Goal: Complete application form: Complete application form

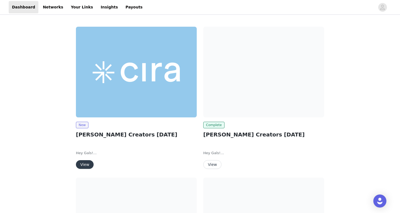
click at [84, 166] on button "View" at bounding box center [85, 164] width 18 height 9
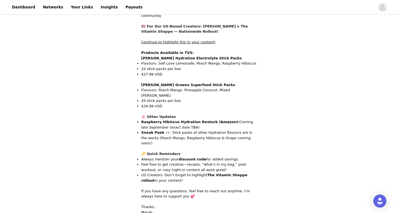
scroll to position [496, 0]
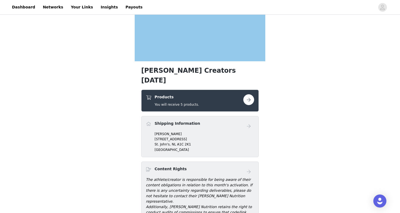
scroll to position [131, 0]
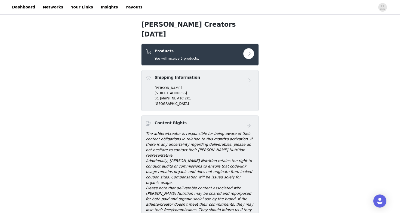
click at [184, 85] on p "[PERSON_NAME]" at bounding box center [203, 87] width 99 height 5
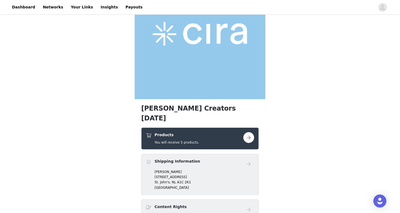
scroll to position [0, 0]
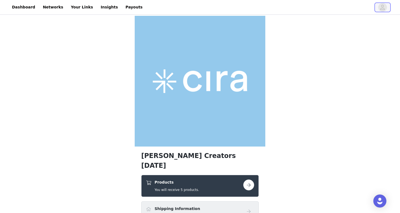
click at [383, 11] on icon "avatar" at bounding box center [381, 7] width 5 height 9
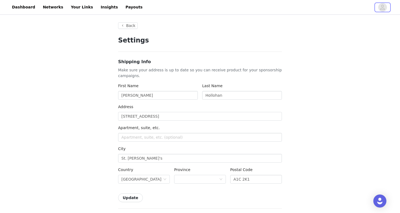
type input "+1 ([GEOGRAPHIC_DATA])"
drag, startPoint x: 150, startPoint y: 116, endPoint x: 112, endPoint y: 116, distance: 38.6
paste input "[STREET_ADDRESS][PERSON_NAME]"
type input "[STREET_ADDRESS][PERSON_NAME]"
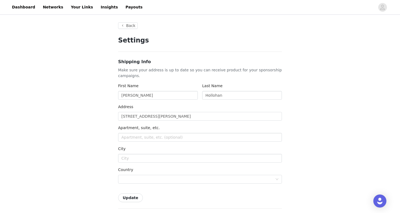
type input "3 [PERSON_NAME][GEOGRAPHIC_DATA]"
type input "Mount Pearl"
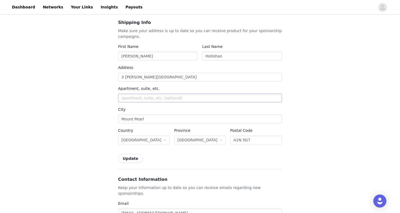
scroll to position [67, 0]
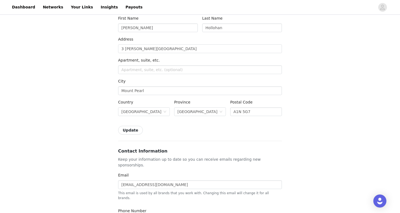
click at [128, 132] on button "Update" at bounding box center [130, 130] width 25 height 9
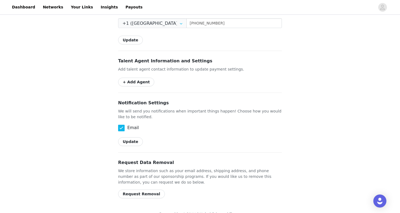
scroll to position [0, 0]
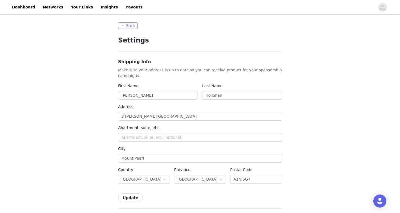
click at [120, 24] on button "Back" at bounding box center [128, 25] width 20 height 7
click at [23, 10] on link "Dashboard" at bounding box center [24, 7] width 30 height 12
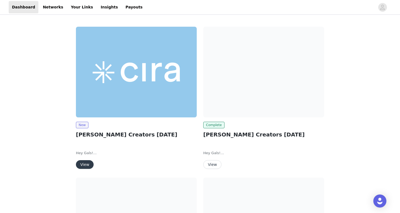
click at [79, 162] on button "View" at bounding box center [85, 164] width 18 height 9
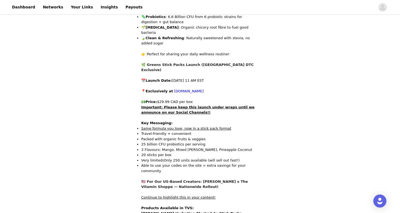
scroll to position [496, 0]
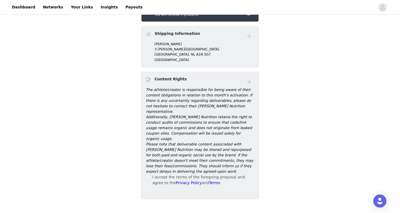
scroll to position [186, 0]
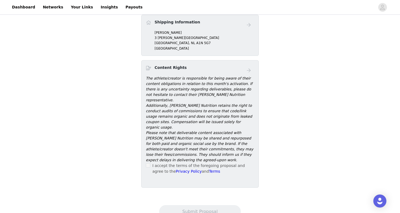
click at [147, 163] on span at bounding box center [148, 165] width 4 height 4
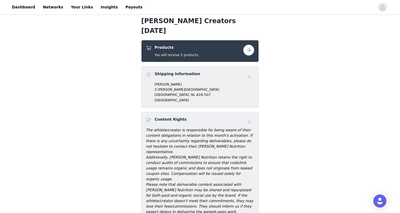
scroll to position [71, 0]
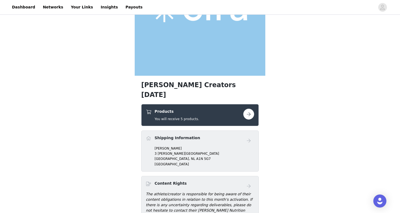
click at [244, 108] on link at bounding box center [248, 113] width 11 height 11
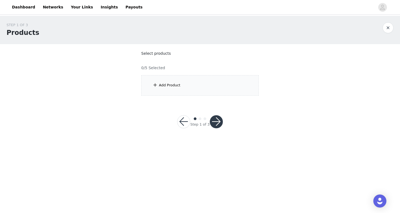
click at [163, 91] on div "Add Product" at bounding box center [199, 85] width 117 height 20
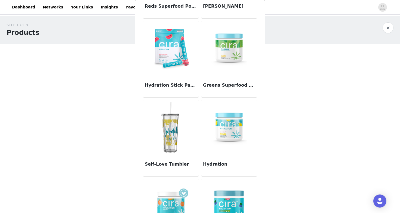
scroll to position [129, 0]
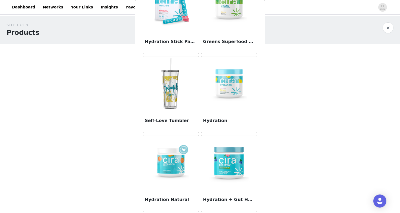
click at [227, 149] on img at bounding box center [229, 162] width 54 height 54
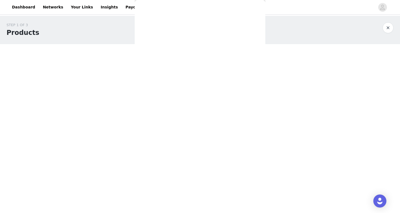
scroll to position [95, 0]
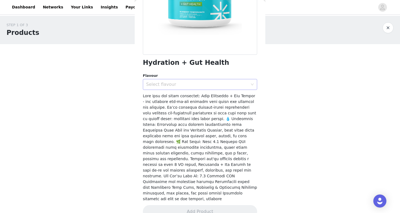
click at [228, 85] on div "Select flavour" at bounding box center [197, 84] width 102 height 5
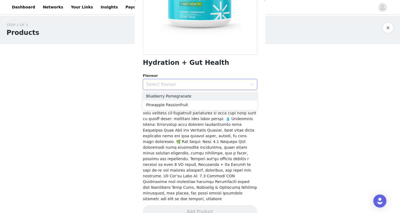
click at [263, 119] on div "Back Hydration + Gut Health Flavour Select flavour Add Product" at bounding box center [200, 106] width 130 height 213
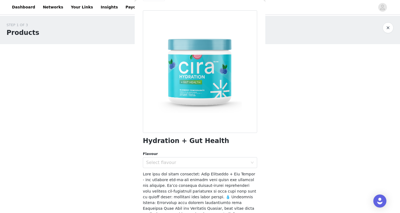
scroll to position [36, 0]
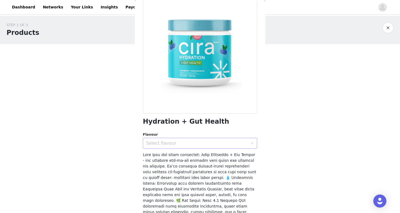
click at [171, 141] on div "Select flavour" at bounding box center [197, 142] width 102 height 5
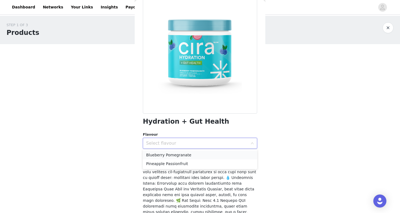
click at [150, 154] on li "Blueberry Pomegranate" at bounding box center [200, 154] width 114 height 9
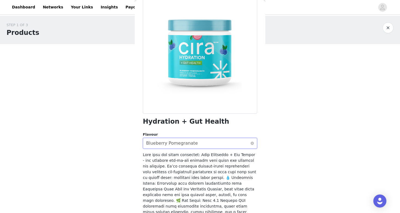
scroll to position [95, 0]
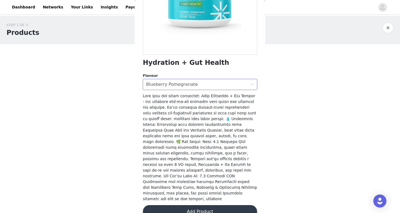
click at [198, 205] on button "Add Product" at bounding box center [200, 211] width 114 height 13
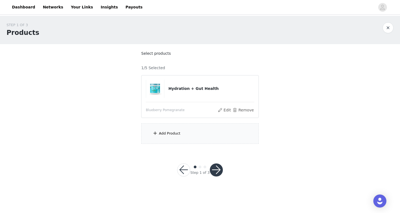
click at [150, 130] on div "Add Product" at bounding box center [199, 133] width 117 height 20
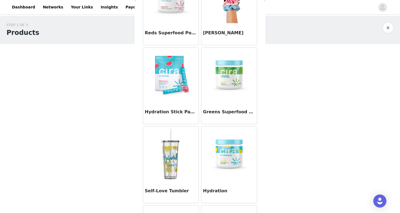
scroll to position [61, 0]
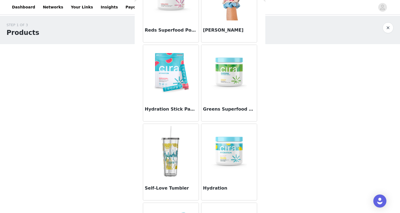
click at [222, 152] on img at bounding box center [229, 151] width 54 height 54
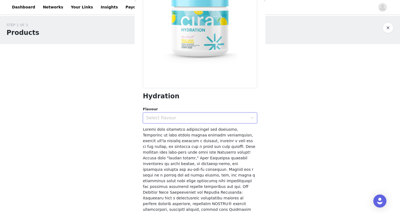
click at [206, 121] on div "Select flavour" at bounding box center [198, 118] width 104 height 10
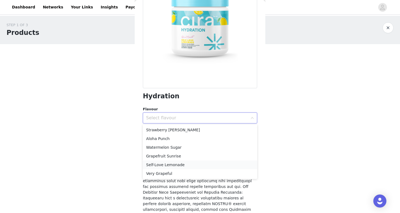
click at [174, 164] on li "Self-Love Lemonade" at bounding box center [200, 164] width 114 height 9
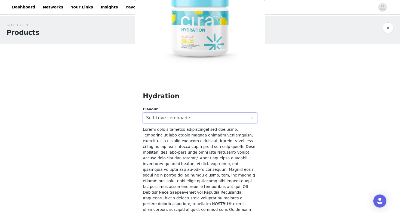
scroll to position [146, 0]
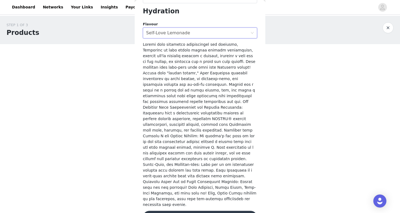
click at [202, 210] on button "Add Product" at bounding box center [200, 216] width 114 height 13
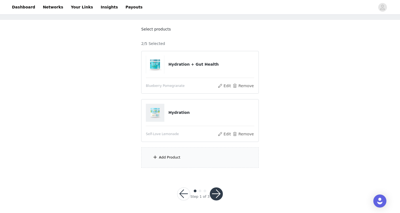
scroll to position [24, 0]
click at [177, 155] on div "Add Product" at bounding box center [169, 156] width 21 height 5
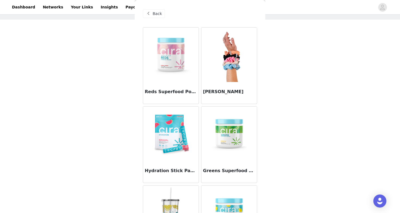
scroll to position [82, 0]
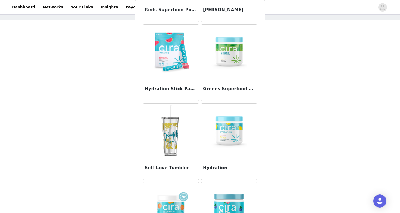
click at [180, 62] on img at bounding box center [171, 51] width 54 height 54
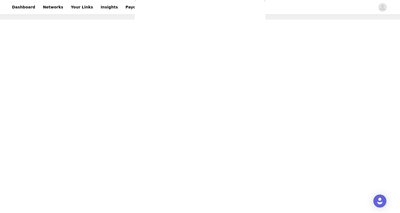
scroll to position [78, 0]
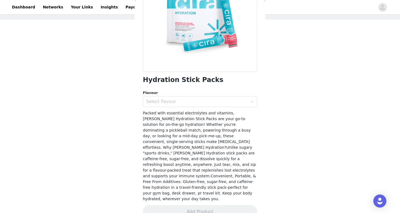
click at [172, 95] on div "Flavour Select flavour" at bounding box center [200, 98] width 114 height 17
click at [172, 96] on div "Select flavour" at bounding box center [198, 101] width 104 height 10
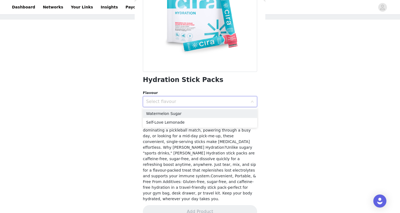
click at [125, 91] on div "STEP 1 OF 3 Products Select products 2/5 Selected Hydration + Gut Health Bluebe…" at bounding box center [200, 82] width 400 height 182
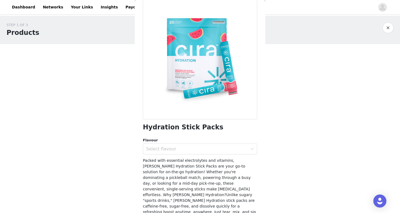
scroll to position [0, 0]
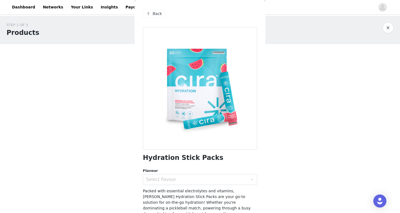
click at [156, 10] on div "Back" at bounding box center [154, 13] width 22 height 9
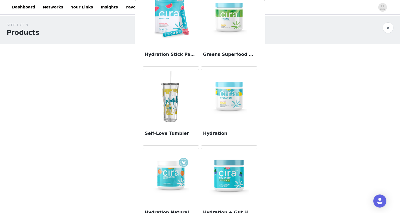
scroll to position [129, 0]
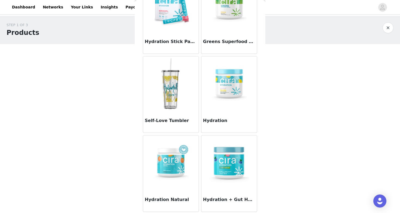
click at [176, 169] on img at bounding box center [171, 162] width 54 height 54
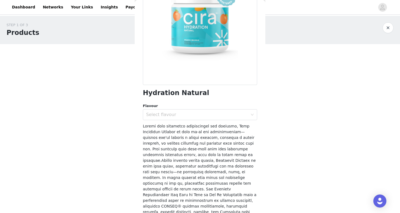
scroll to position [14, 0]
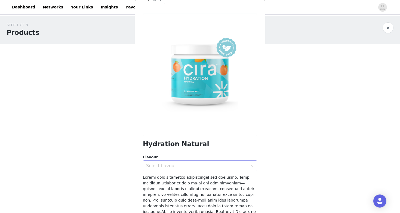
click at [157, 162] on div "Select flavour" at bounding box center [198, 165] width 104 height 10
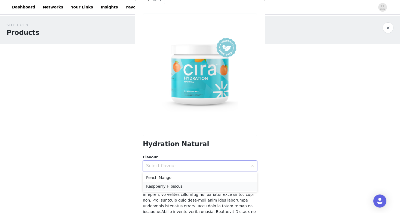
click at [173, 187] on li "Raspberry Hibiscus" at bounding box center [200, 186] width 114 height 9
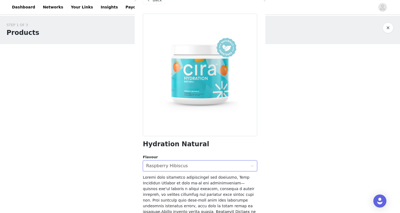
scroll to position [0, 0]
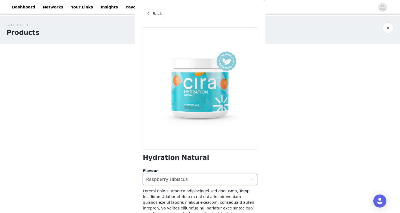
click at [153, 17] on div "Back" at bounding box center [154, 13] width 22 height 9
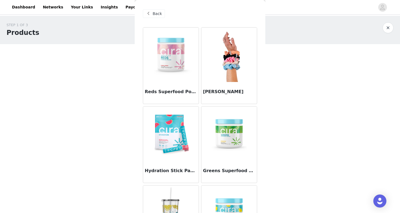
click at [163, 15] on div "Back" at bounding box center [154, 13] width 22 height 9
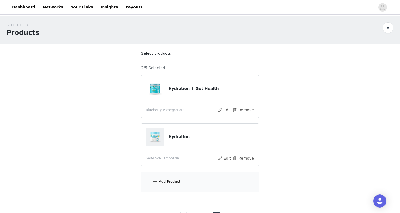
click at [159, 178] on div "Add Product" at bounding box center [199, 181] width 117 height 20
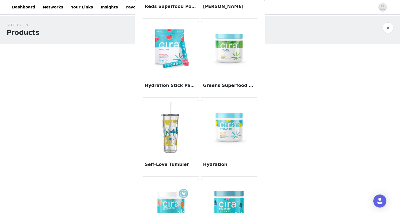
scroll to position [125, 0]
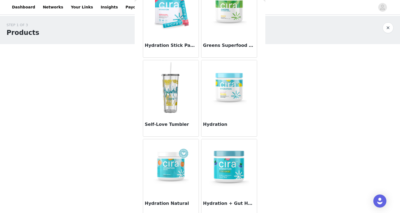
click at [229, 172] on img at bounding box center [229, 166] width 54 height 54
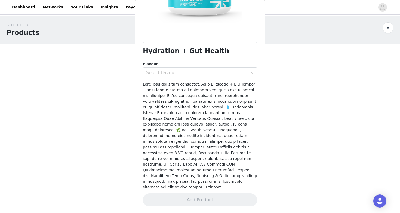
scroll to position [95, 0]
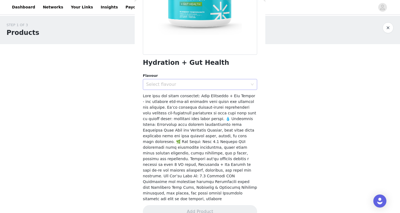
click at [193, 85] on div "Select flavour" at bounding box center [197, 84] width 102 height 5
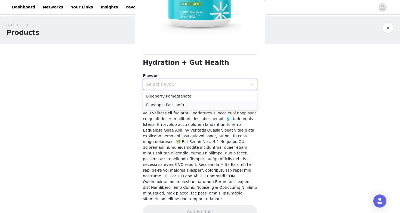
click at [172, 107] on li "Pineapple Passionfruit" at bounding box center [200, 104] width 114 height 9
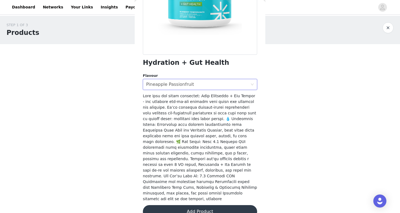
scroll to position [24, 0]
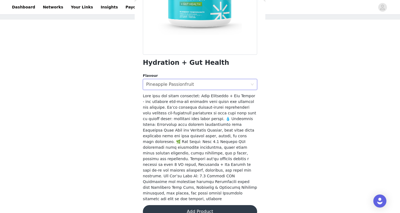
click at [175, 205] on button "Add Product" at bounding box center [200, 211] width 114 height 13
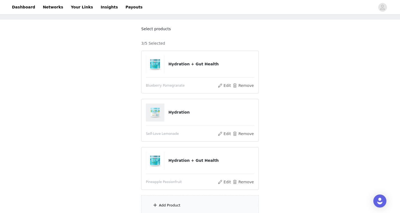
scroll to position [73, 0]
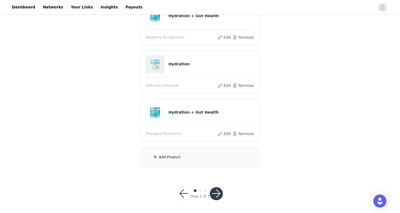
click at [216, 193] on button "button" at bounding box center [216, 193] width 13 height 13
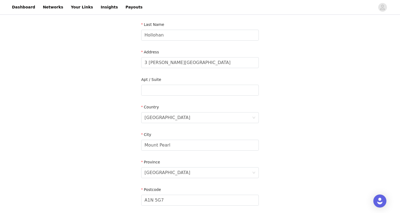
scroll to position [158, 0]
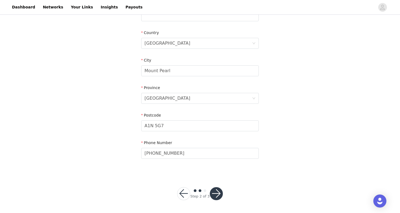
click at [216, 193] on button "button" at bounding box center [216, 193] width 13 height 13
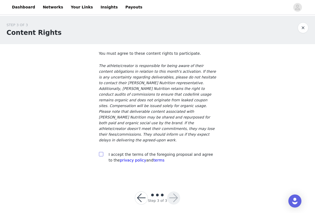
click at [100, 152] on input "checkbox" at bounding box center [101, 154] width 4 height 4
checkbox input "true"
click at [170, 191] on button "button" at bounding box center [173, 197] width 13 height 13
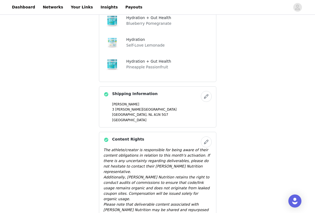
scroll to position [252, 0]
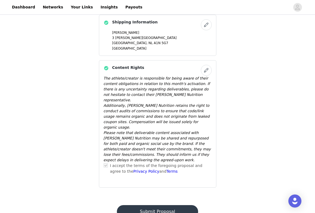
click at [146, 205] on button "Submit Proposal" at bounding box center [157, 211] width 81 height 13
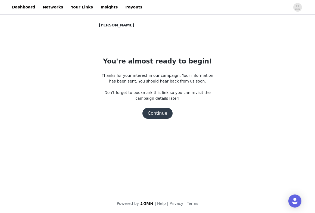
click at [155, 115] on button "Continue" at bounding box center [157, 113] width 30 height 11
